Goal: Complete application form

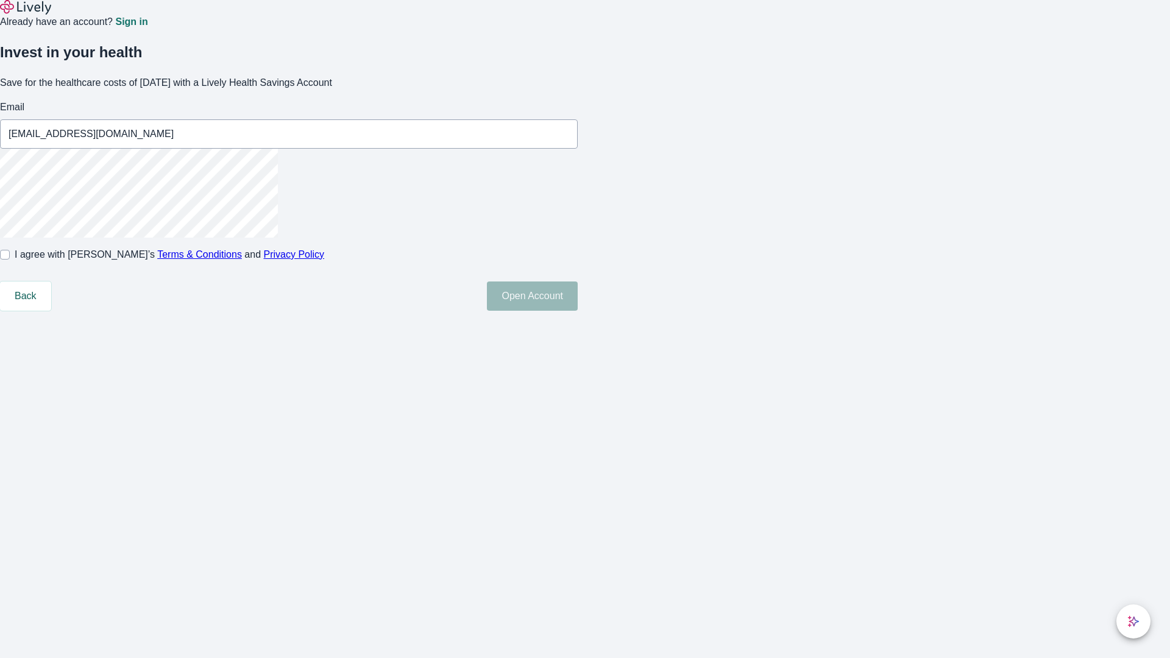
click at [10, 260] on input "I agree with Lively’s Terms & Conditions and Privacy Policy" at bounding box center [5, 255] width 10 height 10
checkbox input "true"
click at [578, 311] on button "Open Account" at bounding box center [532, 295] width 91 height 29
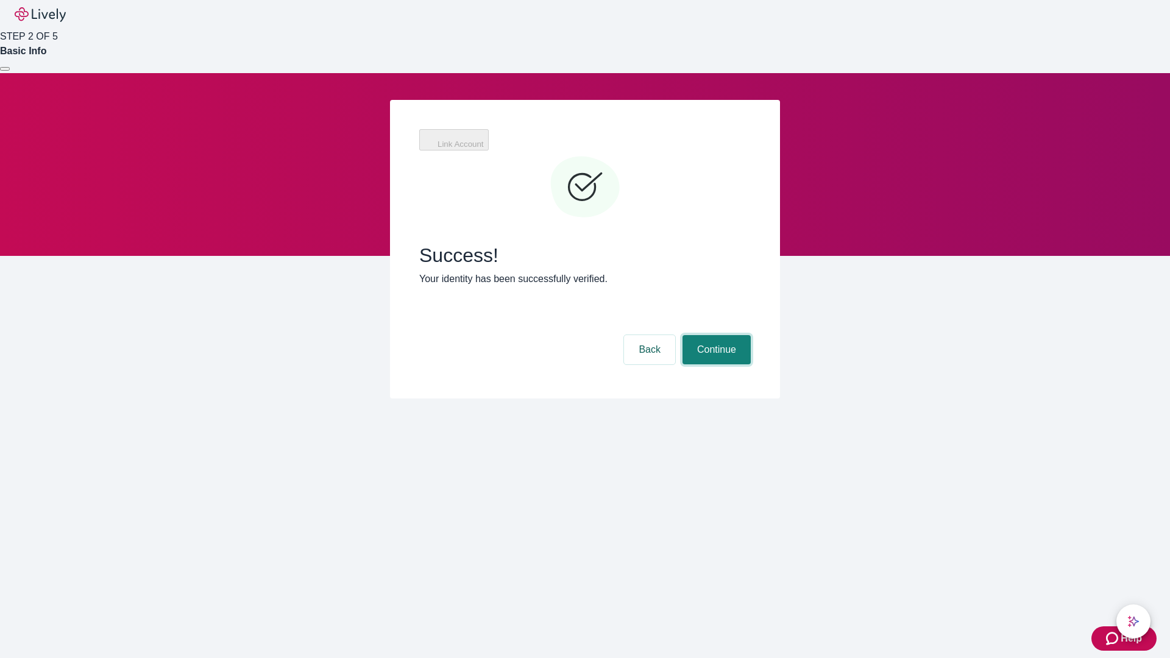
click at [715, 335] on button "Continue" at bounding box center [716, 349] width 68 height 29
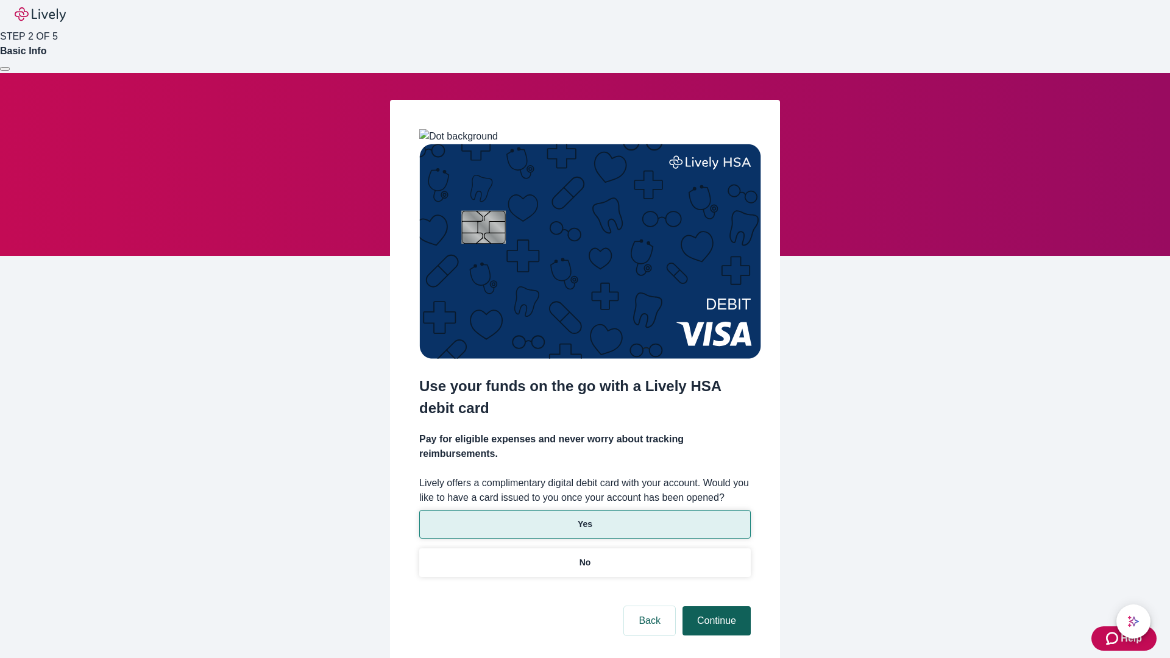
click at [584, 518] on p "Yes" at bounding box center [585, 524] width 15 height 13
click at [715, 606] on button "Continue" at bounding box center [716, 620] width 68 height 29
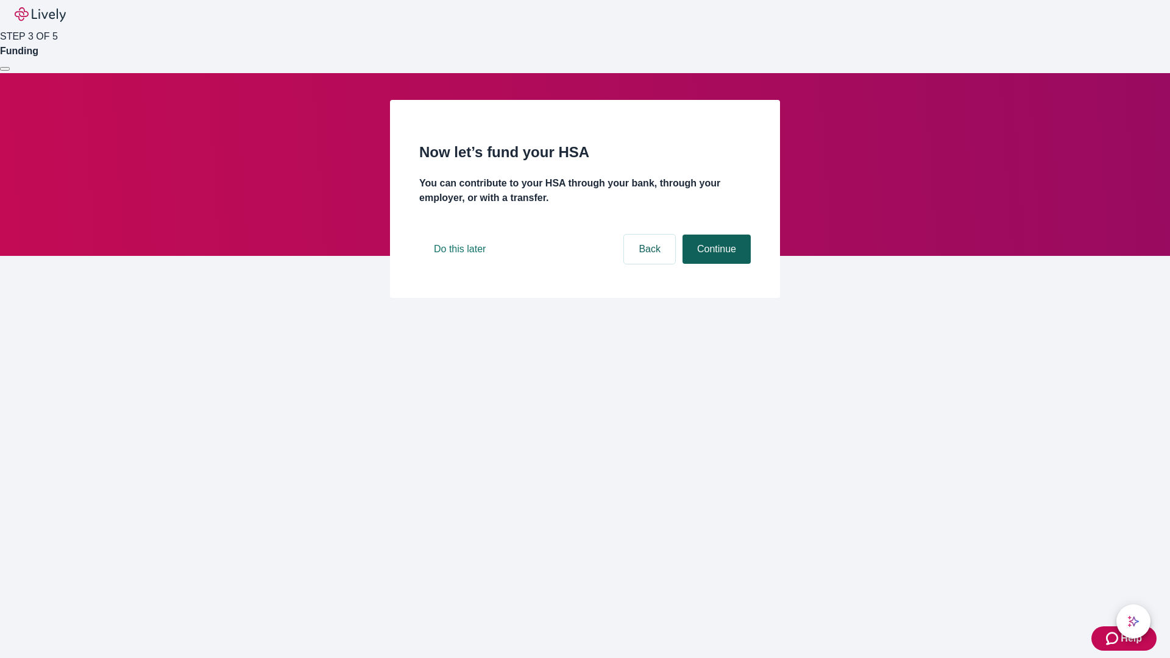
click at [715, 264] on button "Continue" at bounding box center [716, 249] width 68 height 29
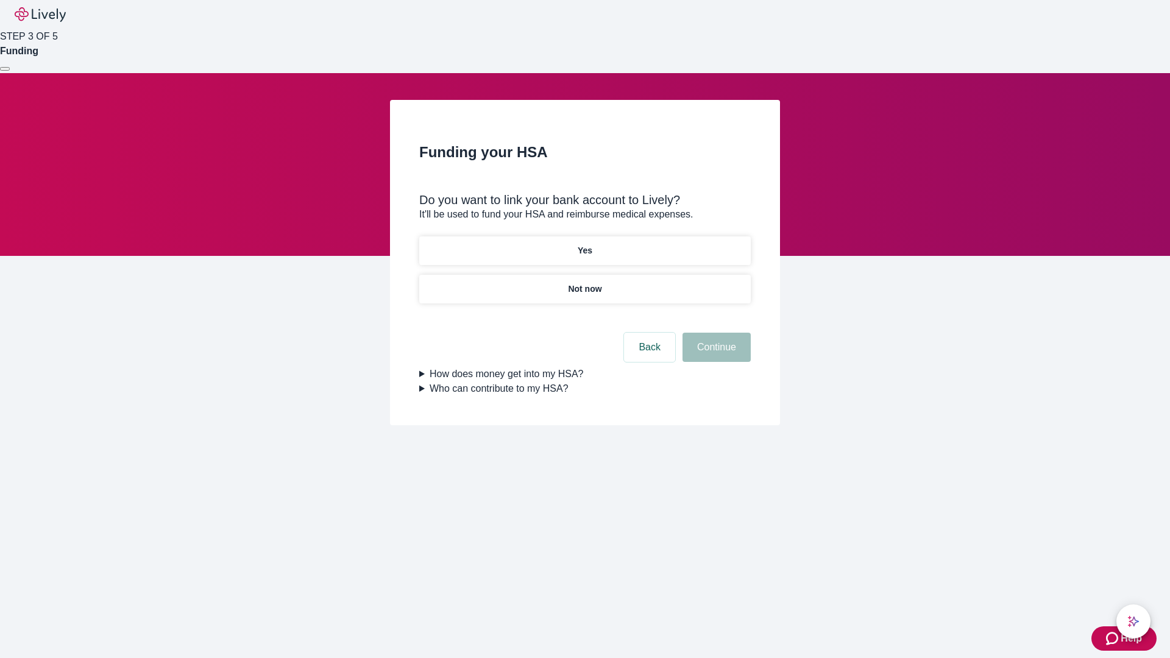
click at [584, 244] on p "Yes" at bounding box center [585, 250] width 15 height 13
click at [715, 333] on button "Continue" at bounding box center [716, 347] width 68 height 29
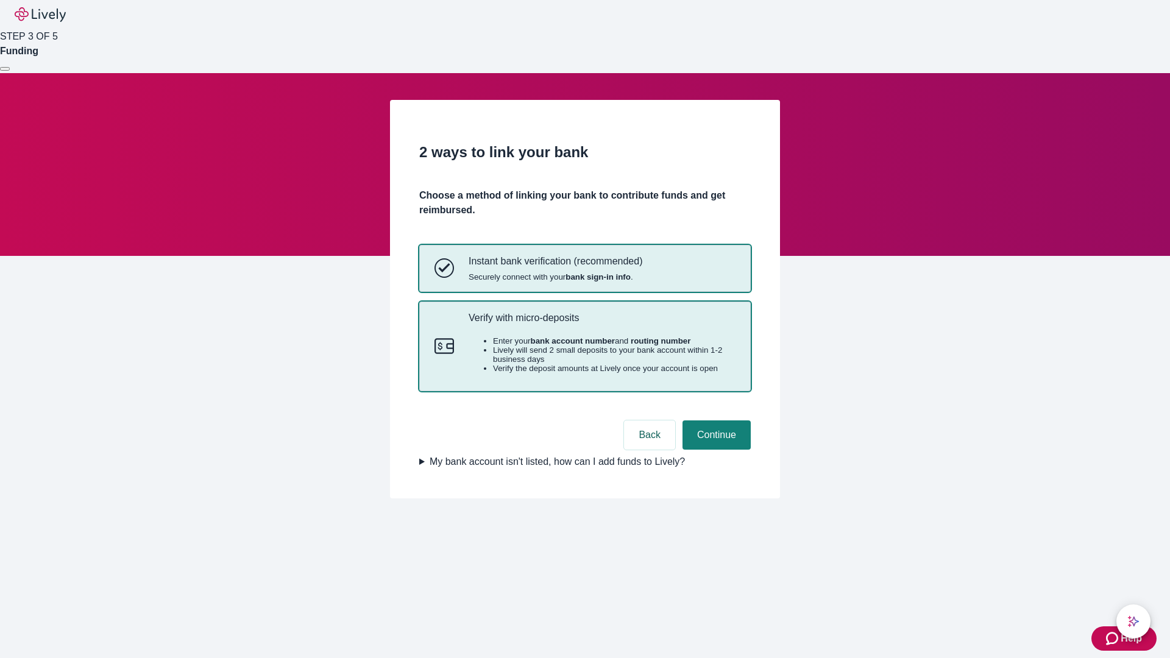
click at [601, 324] on p "Verify with micro-deposits" at bounding box center [602, 318] width 267 height 12
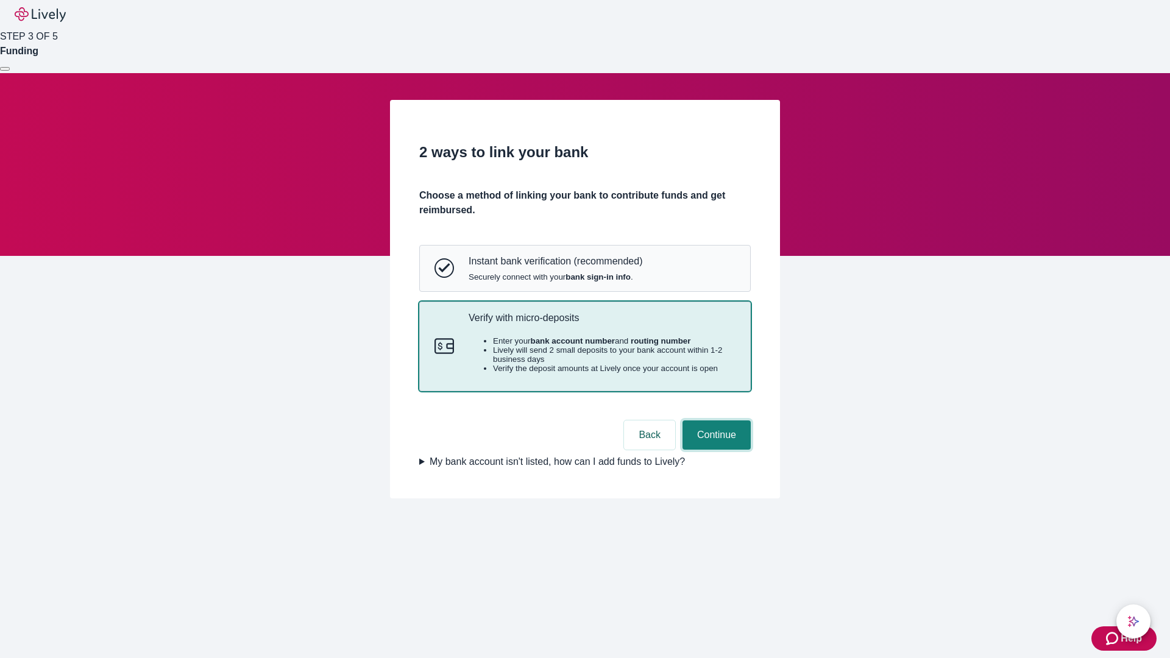
click at [715, 450] on button "Continue" at bounding box center [716, 434] width 68 height 29
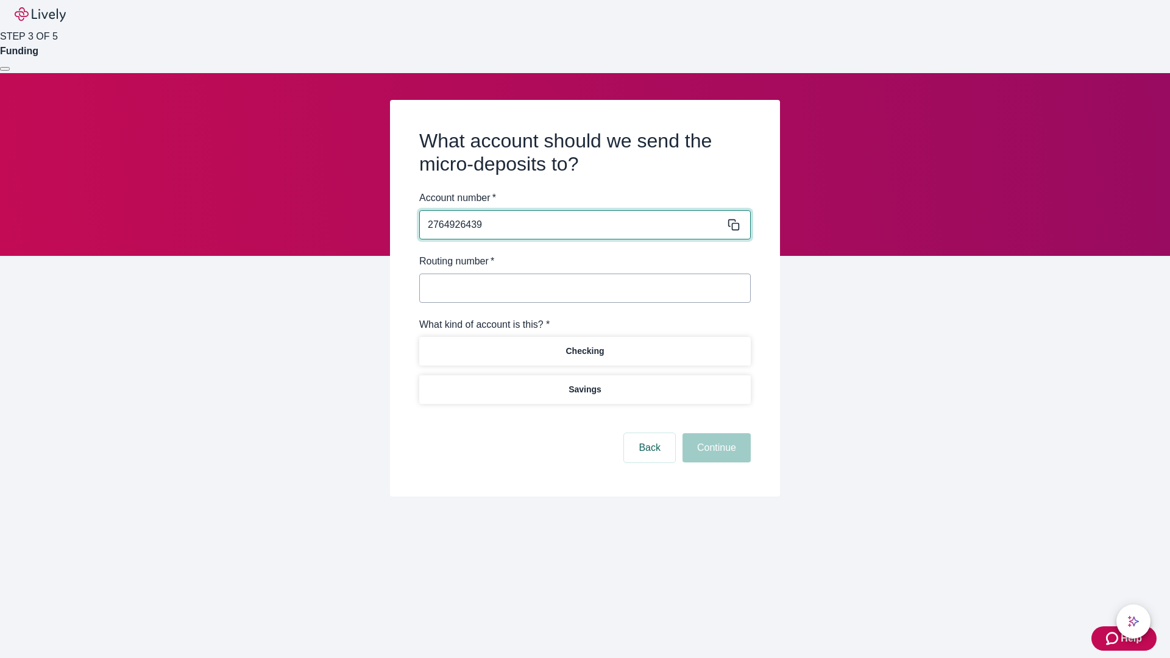
type input "2764926439"
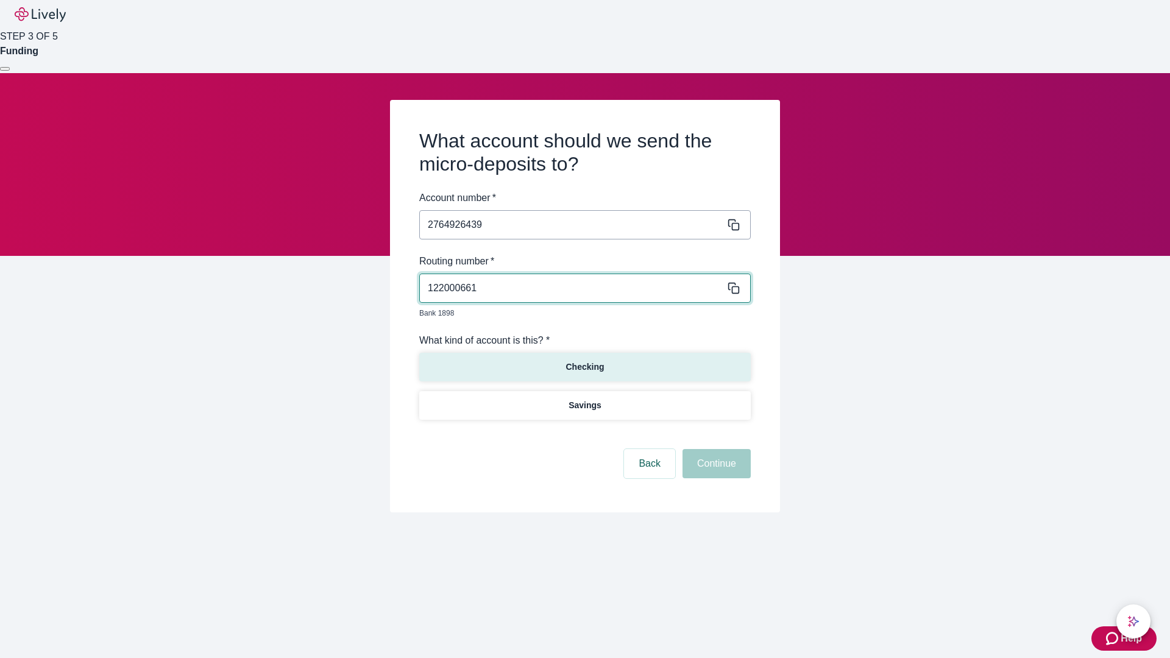
type input "122000661"
click at [584, 361] on p "Checking" at bounding box center [584, 367] width 38 height 13
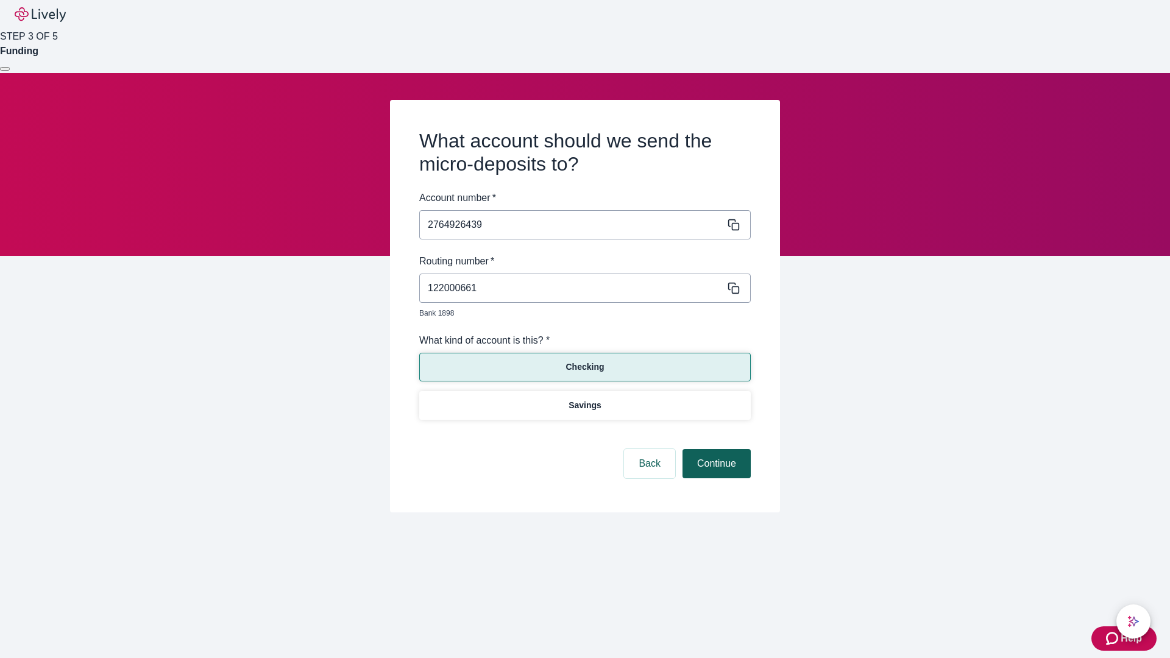
click at [715, 450] on button "Continue" at bounding box center [716, 463] width 68 height 29
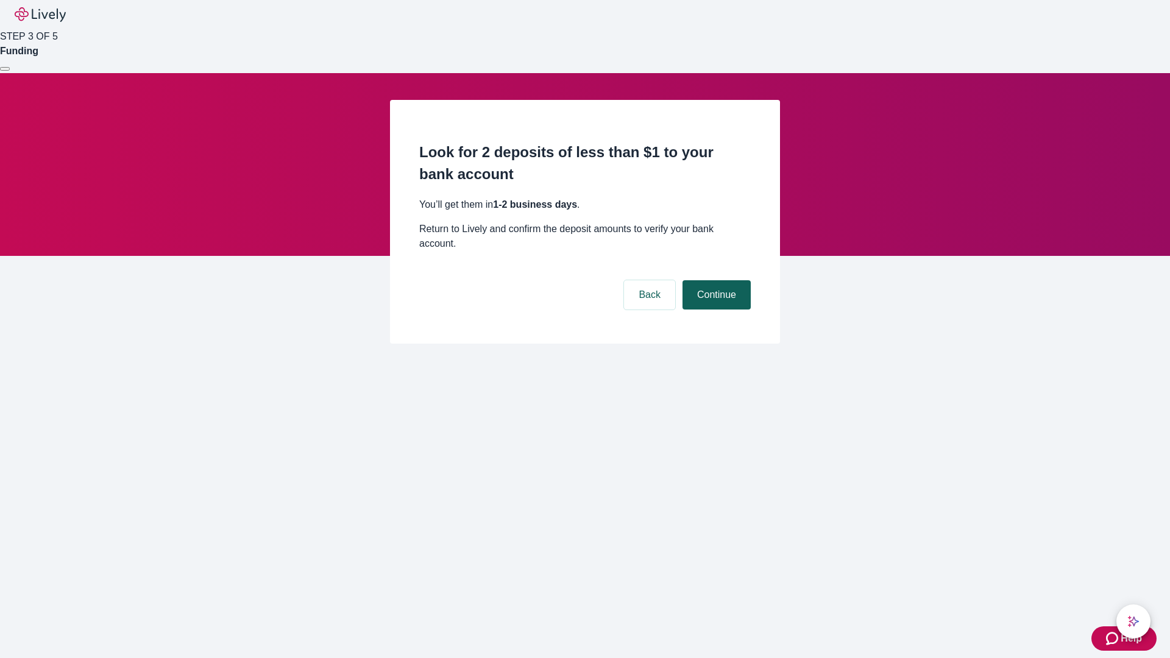
click at [715, 280] on button "Continue" at bounding box center [716, 294] width 68 height 29
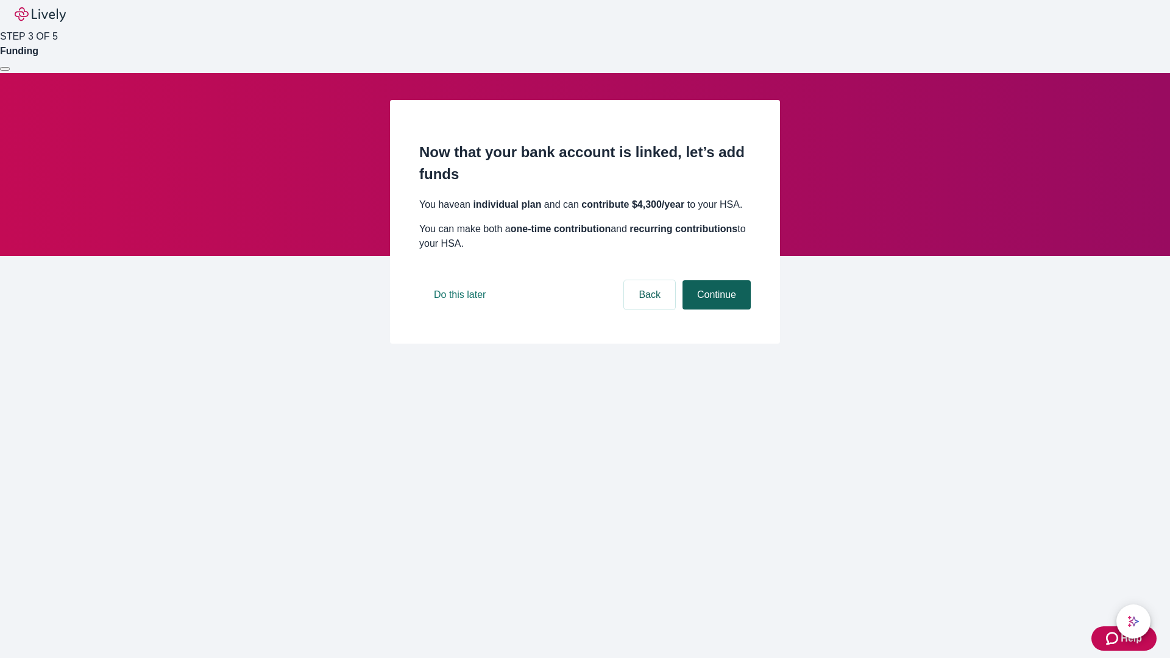
click at [715, 310] on button "Continue" at bounding box center [716, 294] width 68 height 29
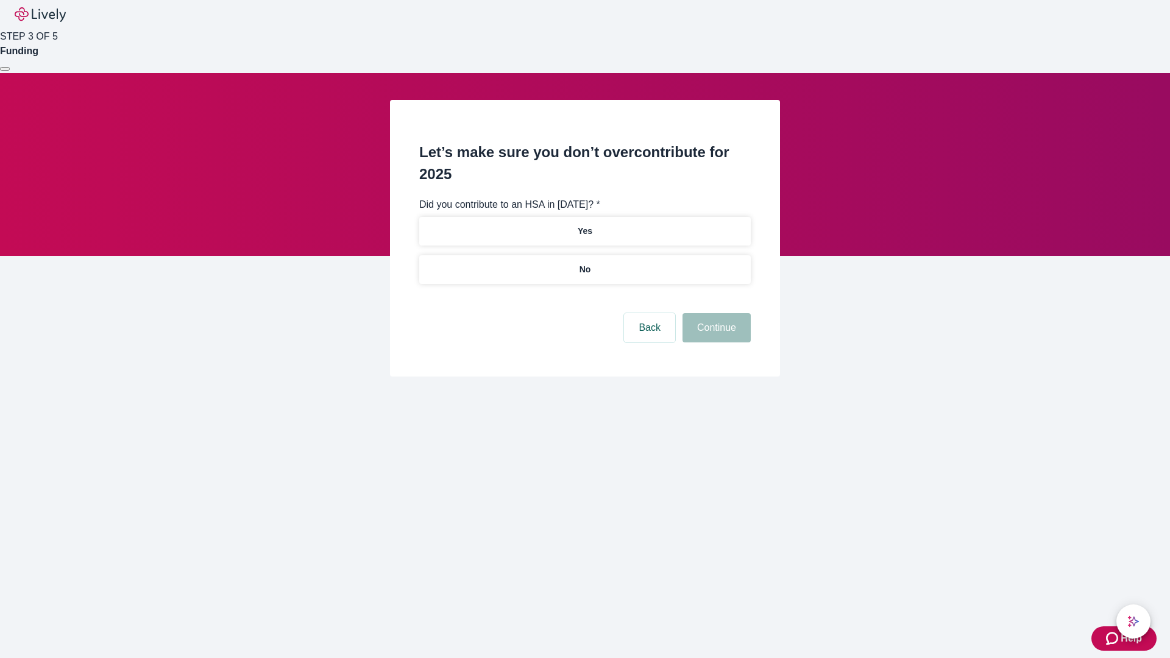
click at [584, 263] on p "No" at bounding box center [585, 269] width 12 height 13
click at [715, 313] on button "Continue" at bounding box center [716, 327] width 68 height 29
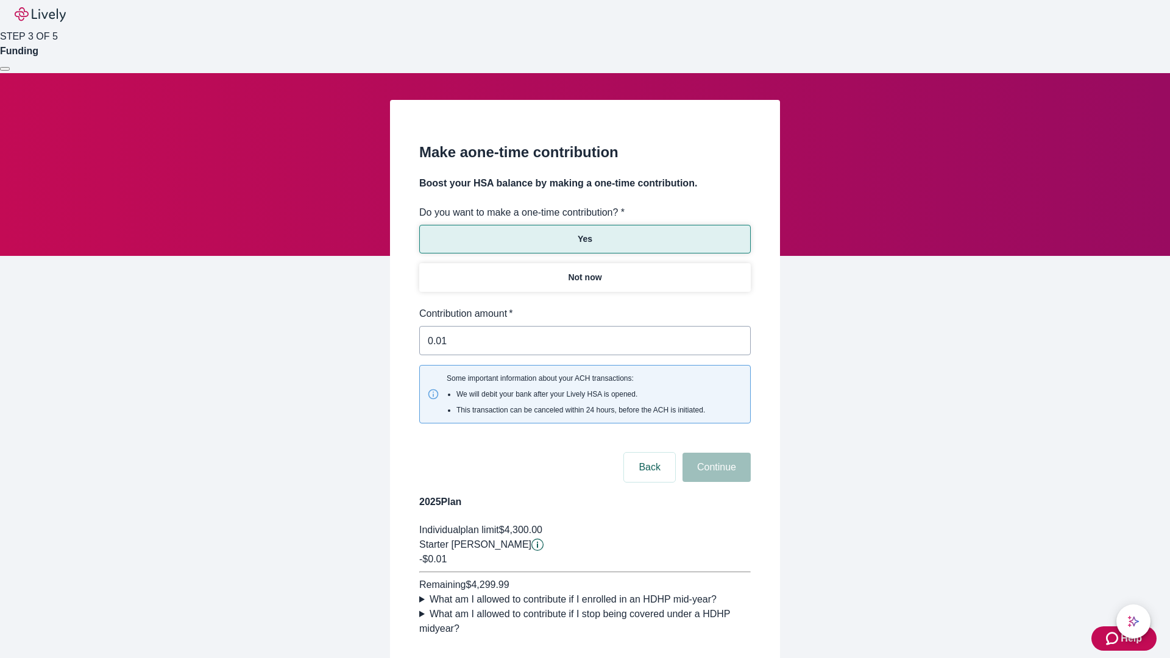
type input "0.01"
click at [715, 453] on button "Continue" at bounding box center [716, 467] width 68 height 29
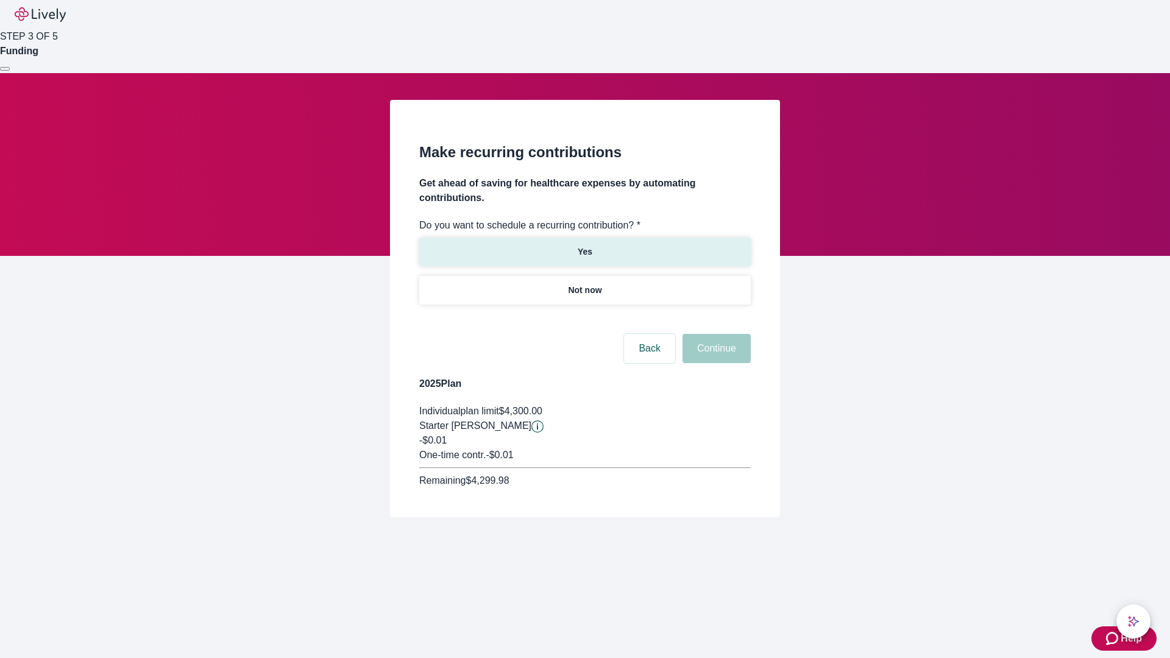
click at [584, 246] on p "Yes" at bounding box center [585, 252] width 15 height 13
click at [584, 319] on body "Help STEP 3 OF 5 Funding Make recurring contributions Get ahead of saving for h…" at bounding box center [585, 288] width 1170 height 576
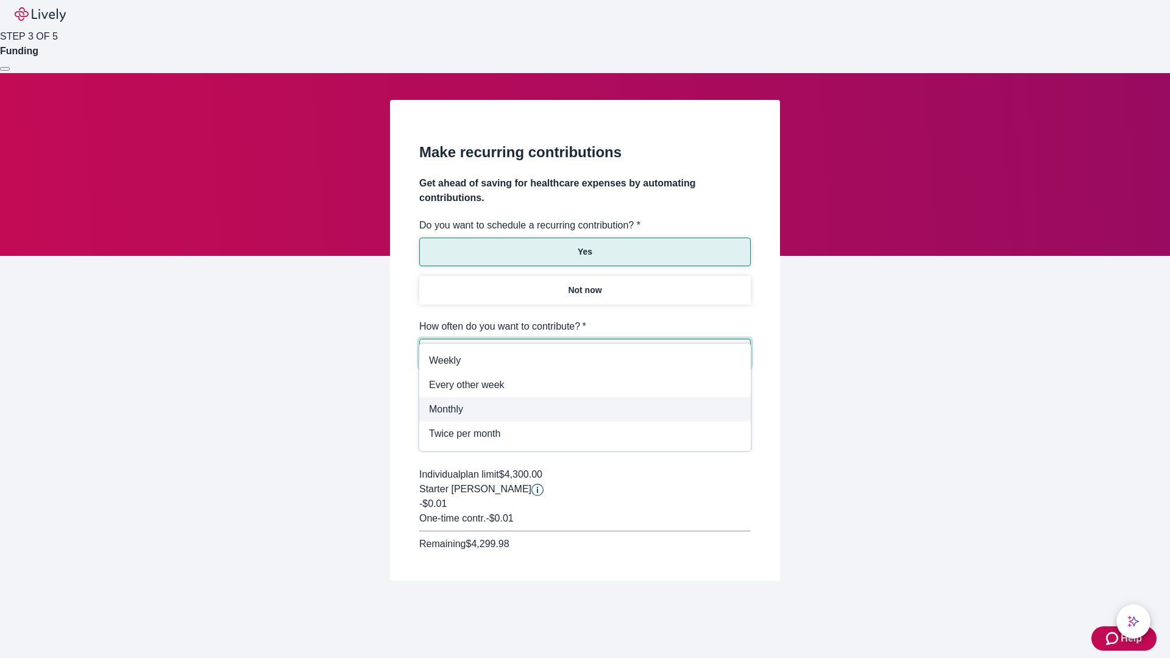
click at [585, 409] on span "Monthly" at bounding box center [585, 409] width 312 height 15
type input "Monthly"
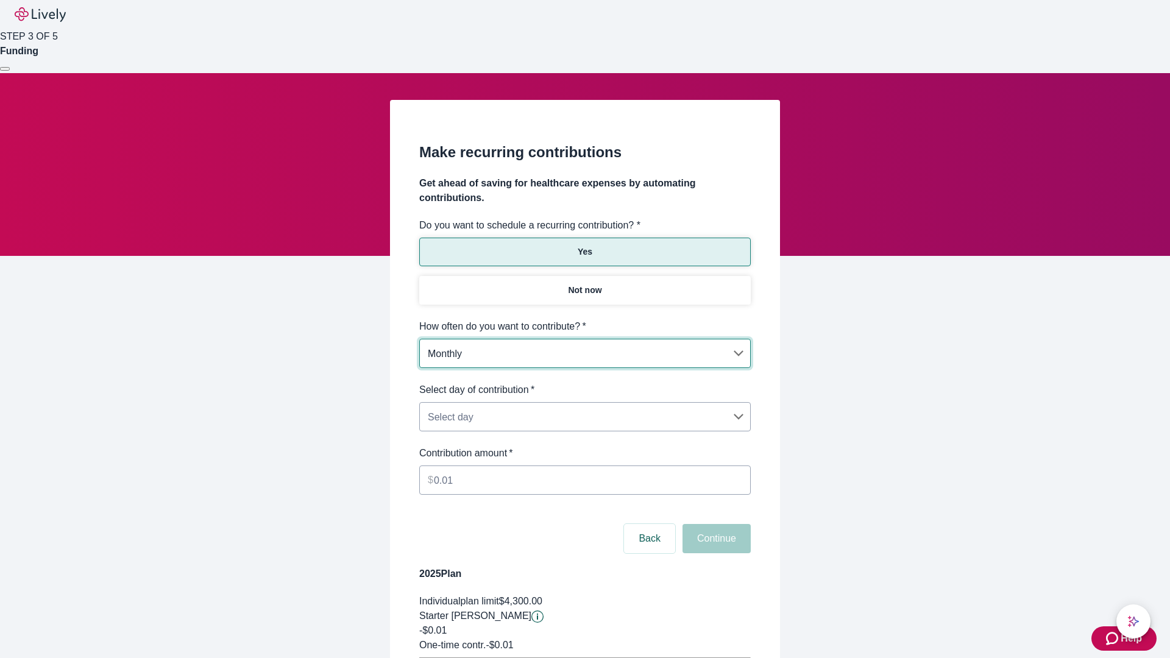
click at [584, 383] on body "Help STEP 3 OF 5 Funding Make recurring contributions Get ahead of saving for h…" at bounding box center [585, 383] width 1170 height 766
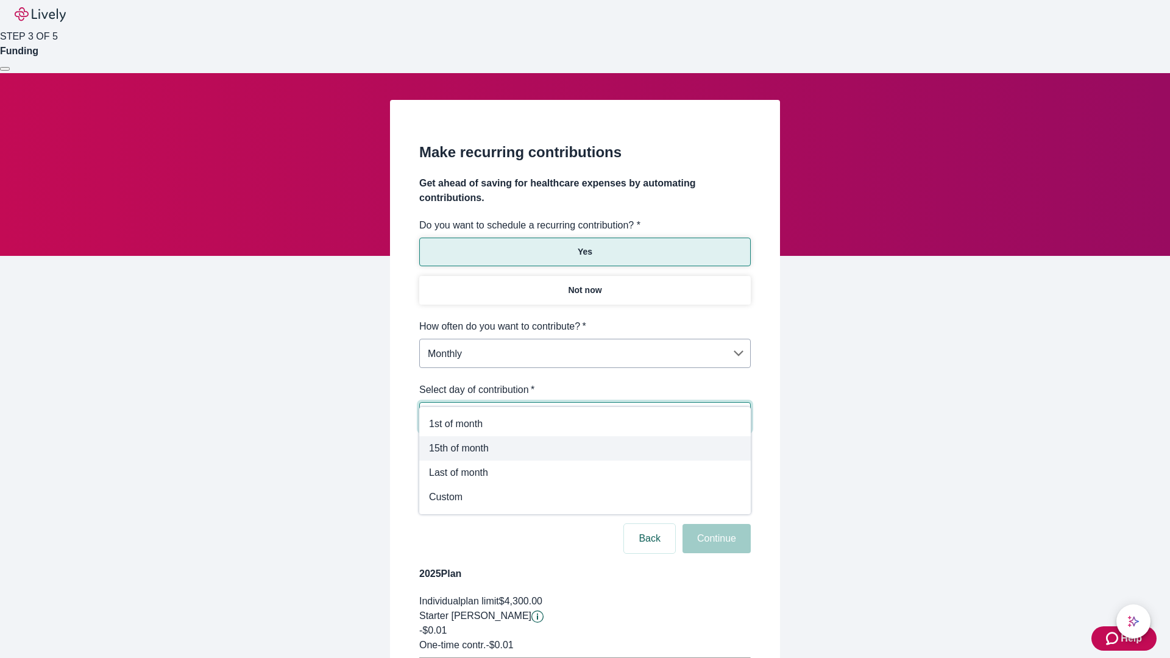
click at [585, 448] on span "15th of month" at bounding box center [585, 448] width 312 height 15
type input "Monthly15th"
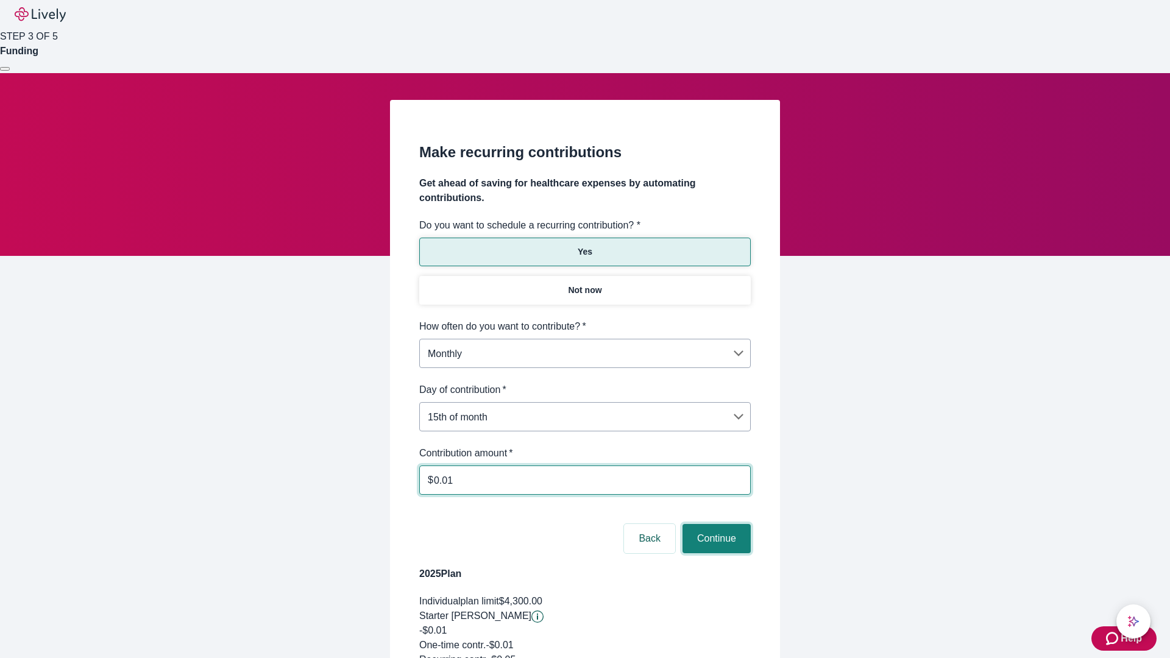
click at [715, 524] on button "Continue" at bounding box center [716, 538] width 68 height 29
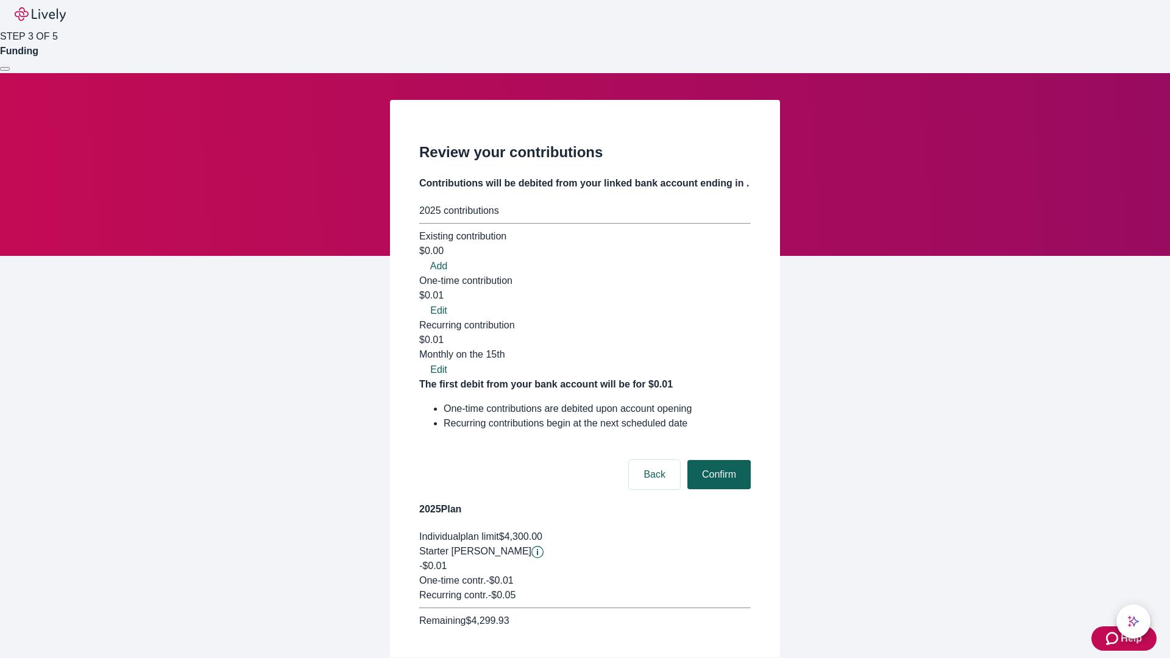
click at [717, 460] on button "Confirm" at bounding box center [718, 474] width 63 height 29
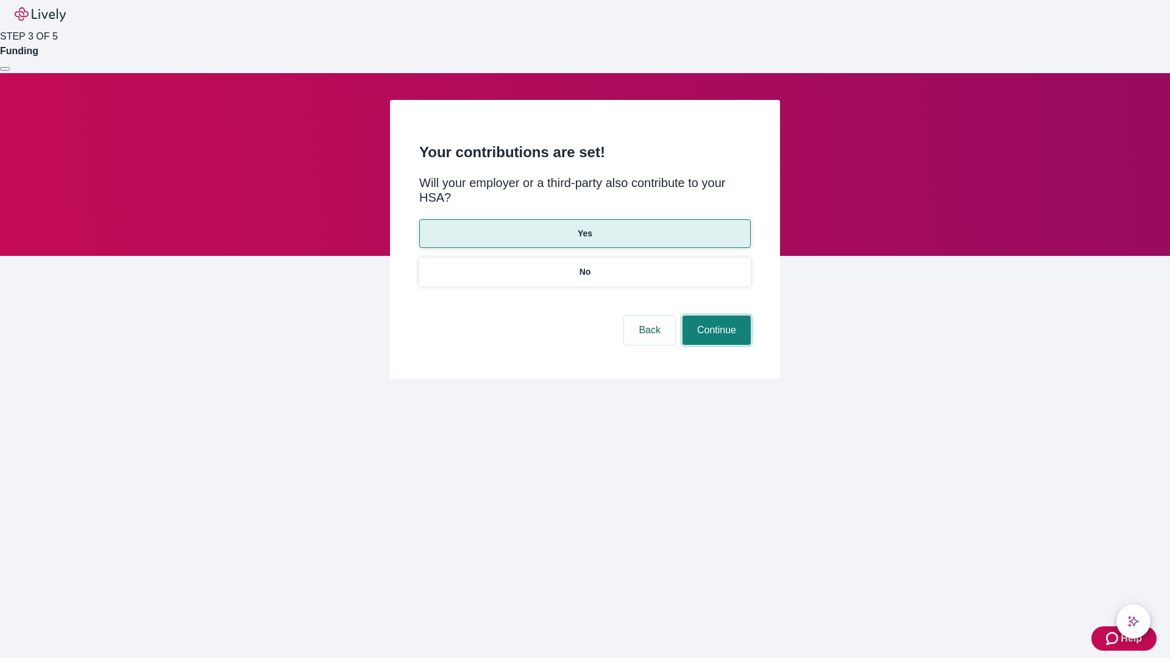
click at [715, 316] on button "Continue" at bounding box center [716, 330] width 68 height 29
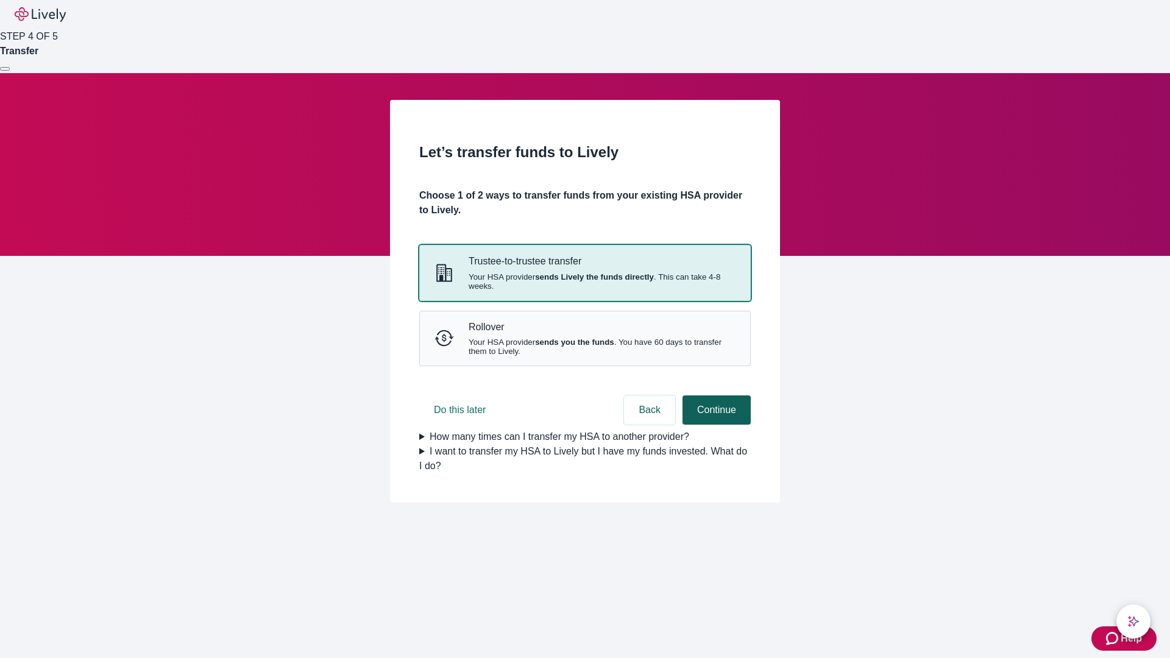
click at [584, 281] on strong "sends Lively the funds directly" at bounding box center [594, 276] width 119 height 9
click at [715, 425] on button "Continue" at bounding box center [716, 409] width 68 height 29
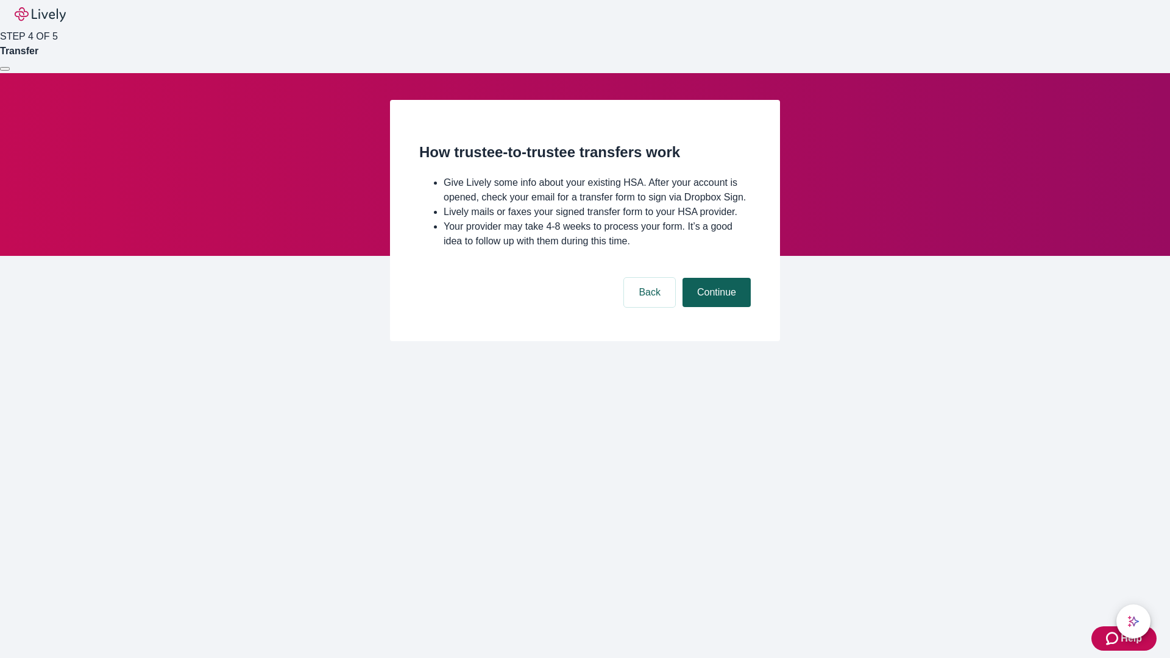
click at [715, 307] on button "Continue" at bounding box center [716, 292] width 68 height 29
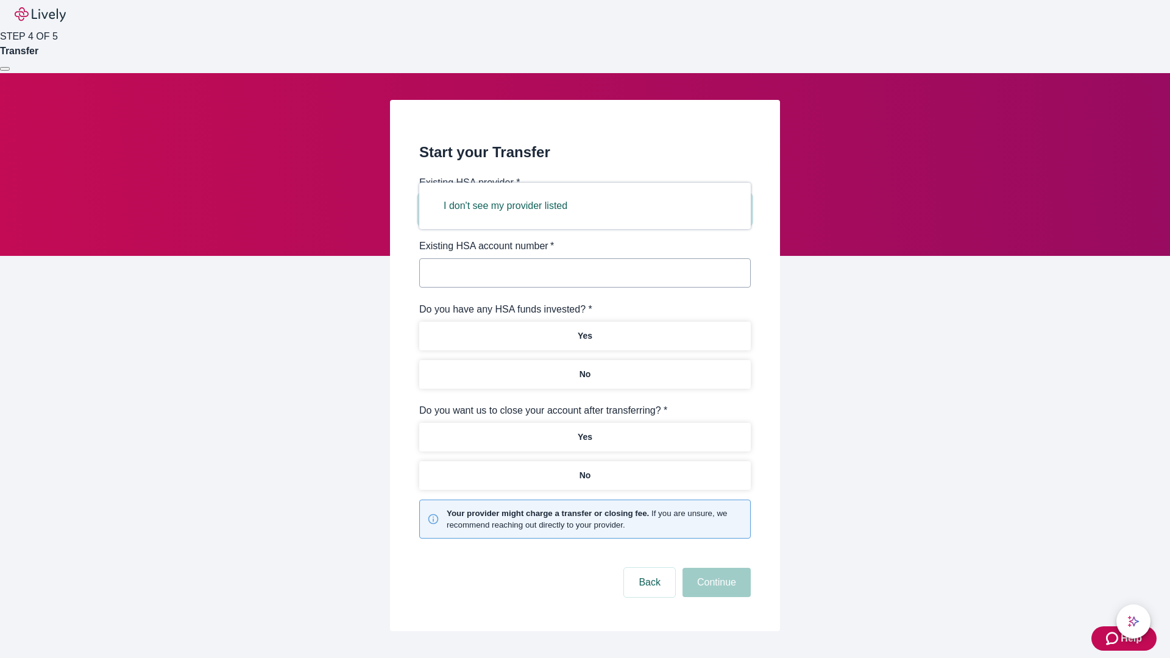
click at [509, 206] on button "I don't see my provider listed" at bounding box center [505, 205] width 153 height 29
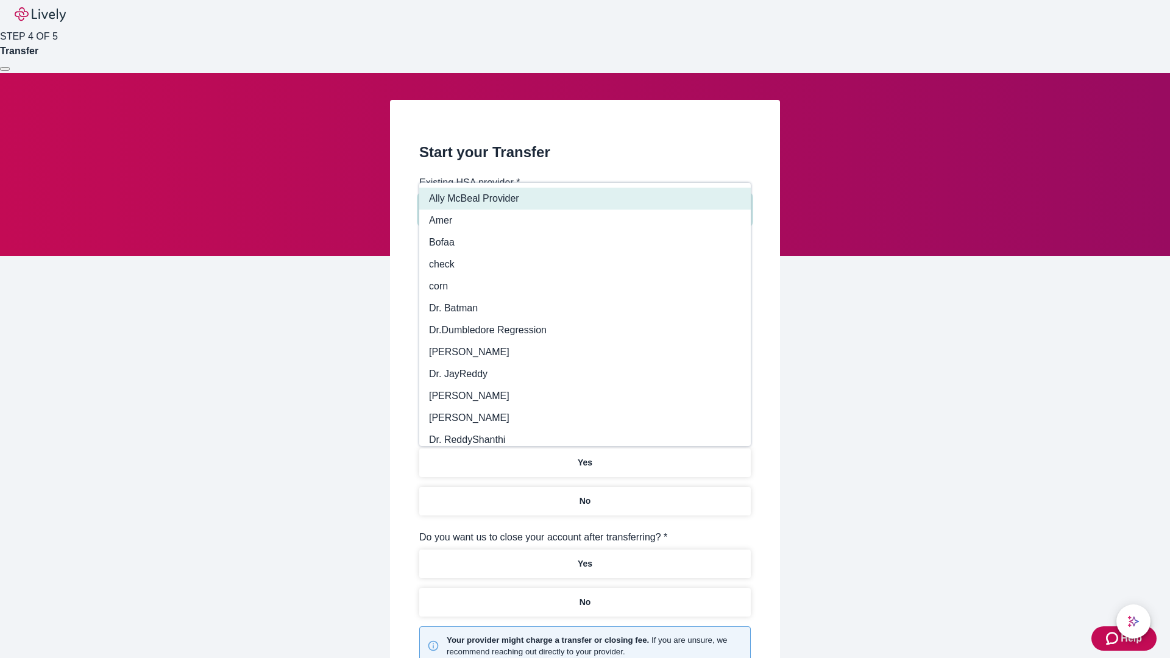
type input "Other"
type input "Health Equity"
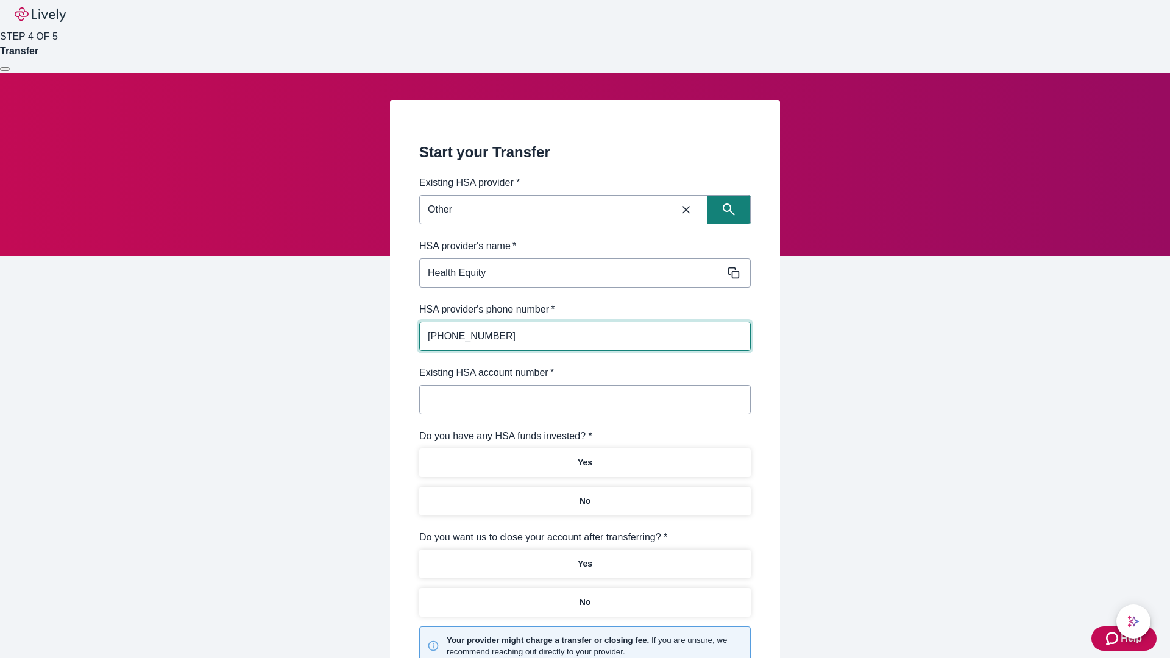
type input "(434) 343-4344"
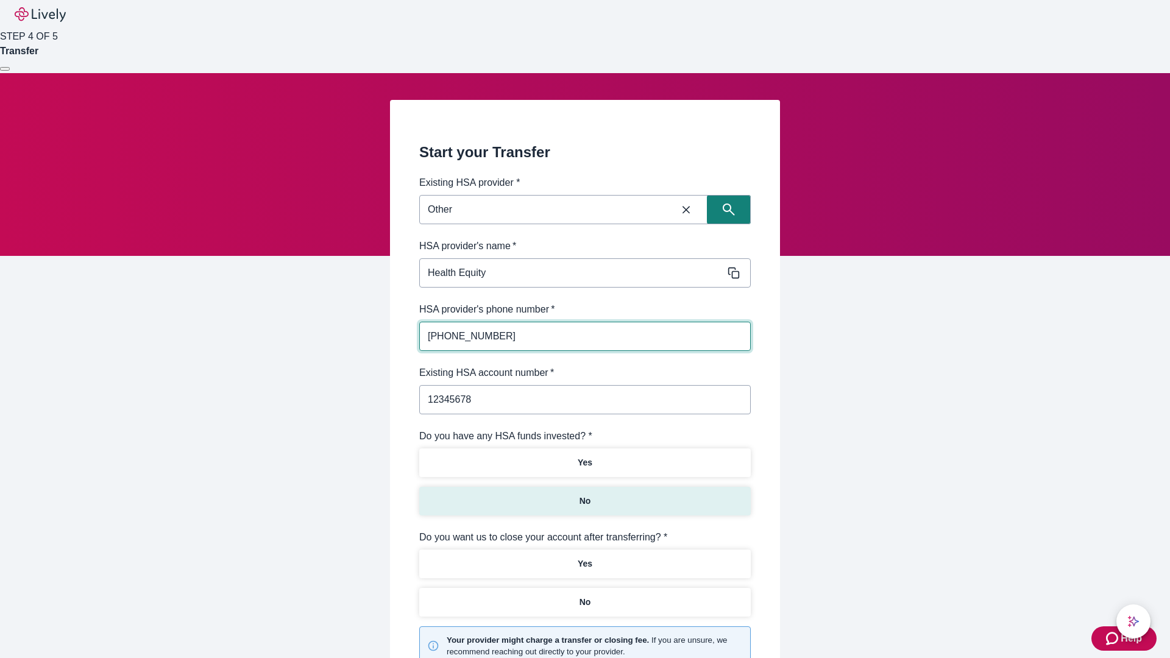
type input "12345678"
click at [584, 495] on p "No" at bounding box center [585, 501] width 12 height 13
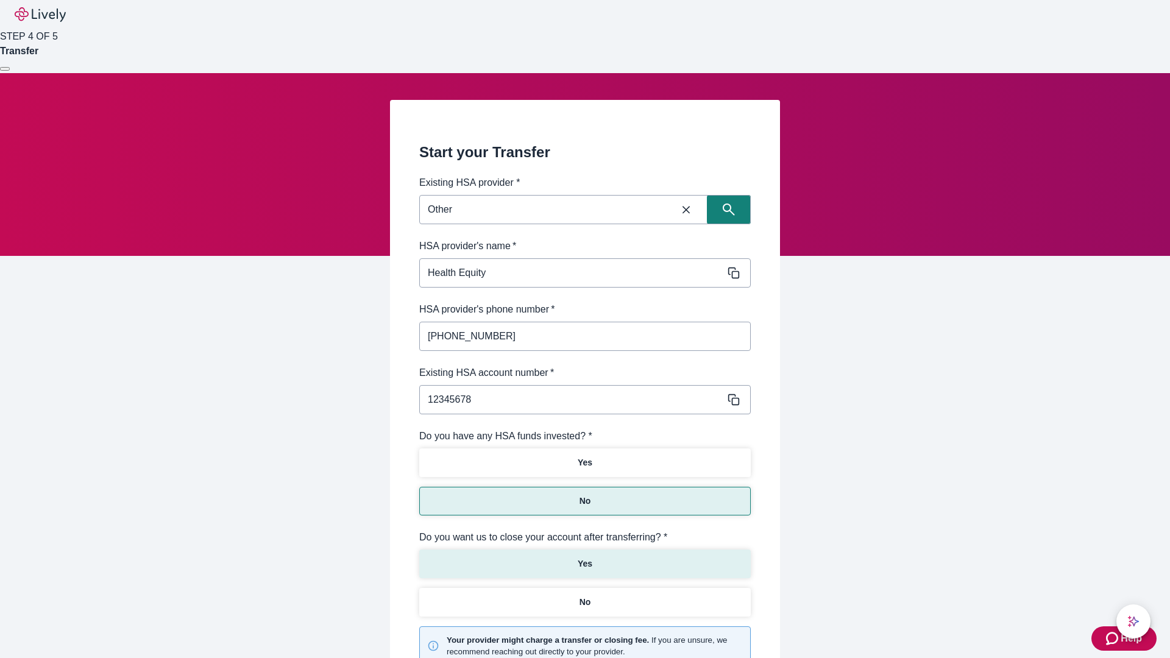
click at [584, 558] on p "Yes" at bounding box center [585, 564] width 15 height 13
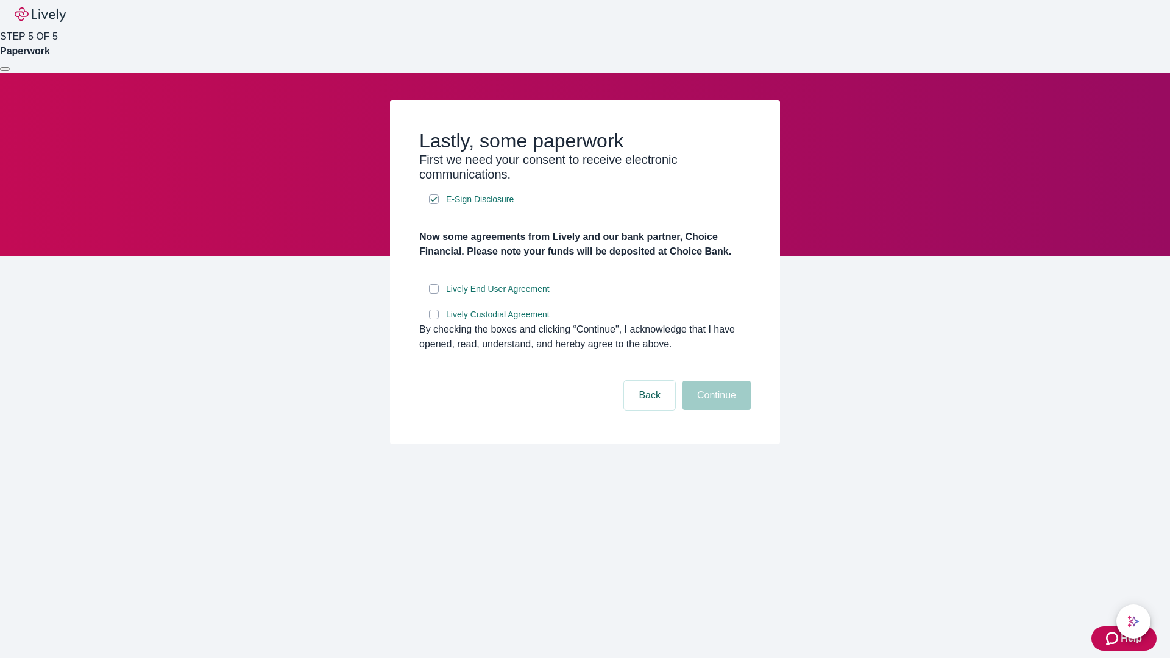
click at [434, 294] on input "Lively End User Agreement" at bounding box center [434, 289] width 10 height 10
checkbox input "true"
click at [434, 319] on input "Lively Custodial Agreement" at bounding box center [434, 315] width 10 height 10
checkbox input "true"
click at [715, 410] on button "Continue" at bounding box center [716, 395] width 68 height 29
